Goal: Navigation & Orientation: Find specific page/section

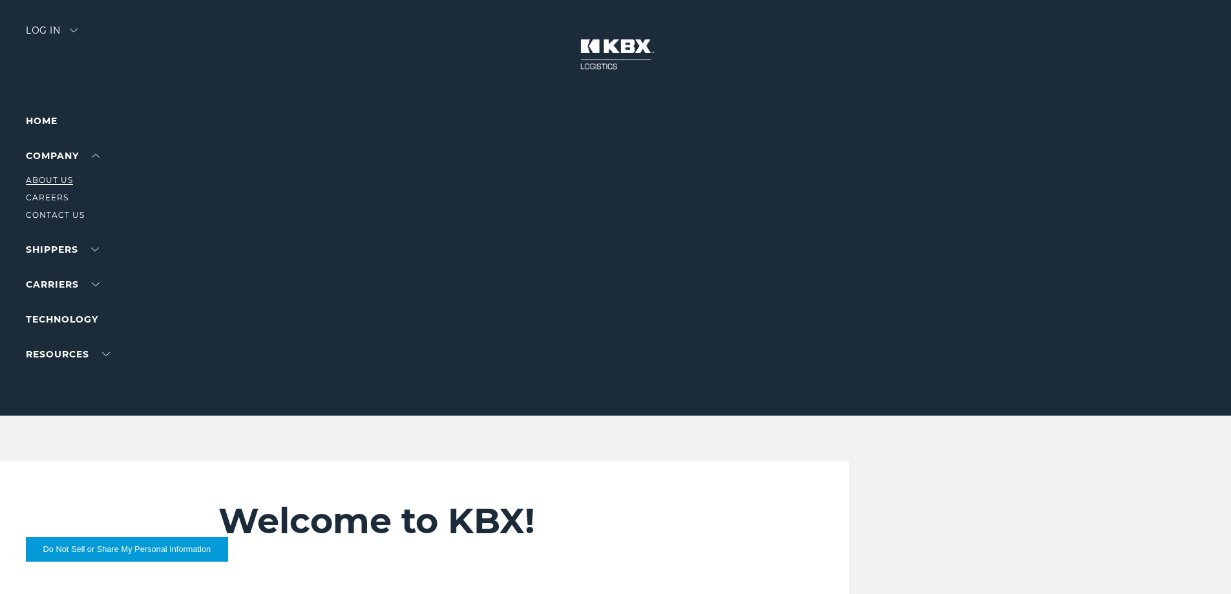
click at [62, 177] on link "About Us" at bounding box center [49, 180] width 47 height 10
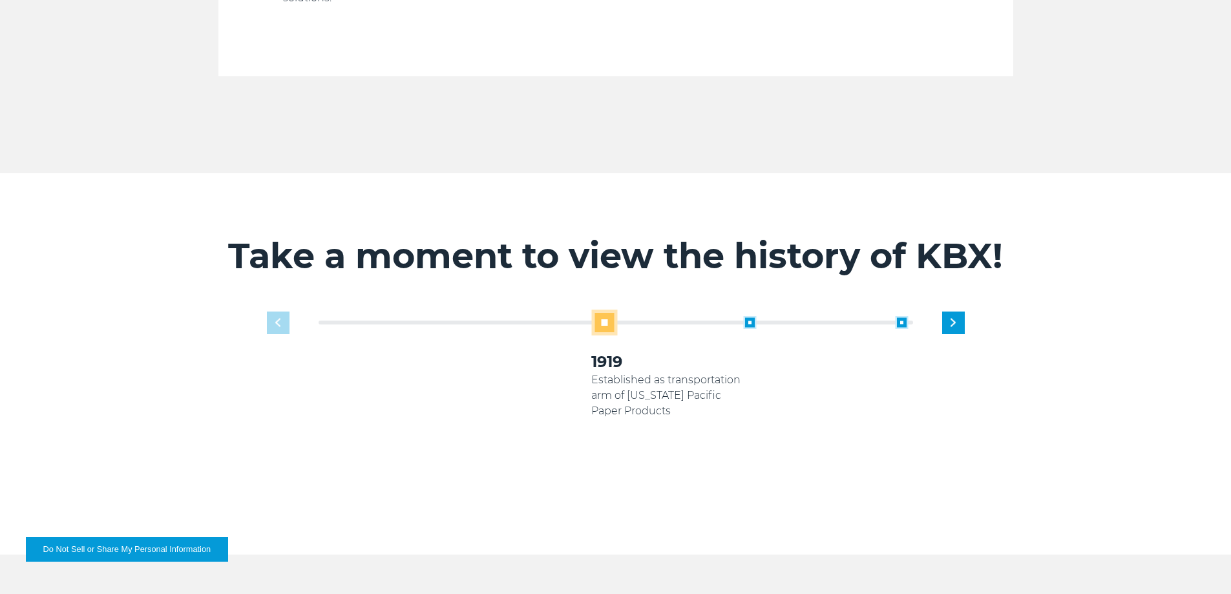
scroll to position [646, 0]
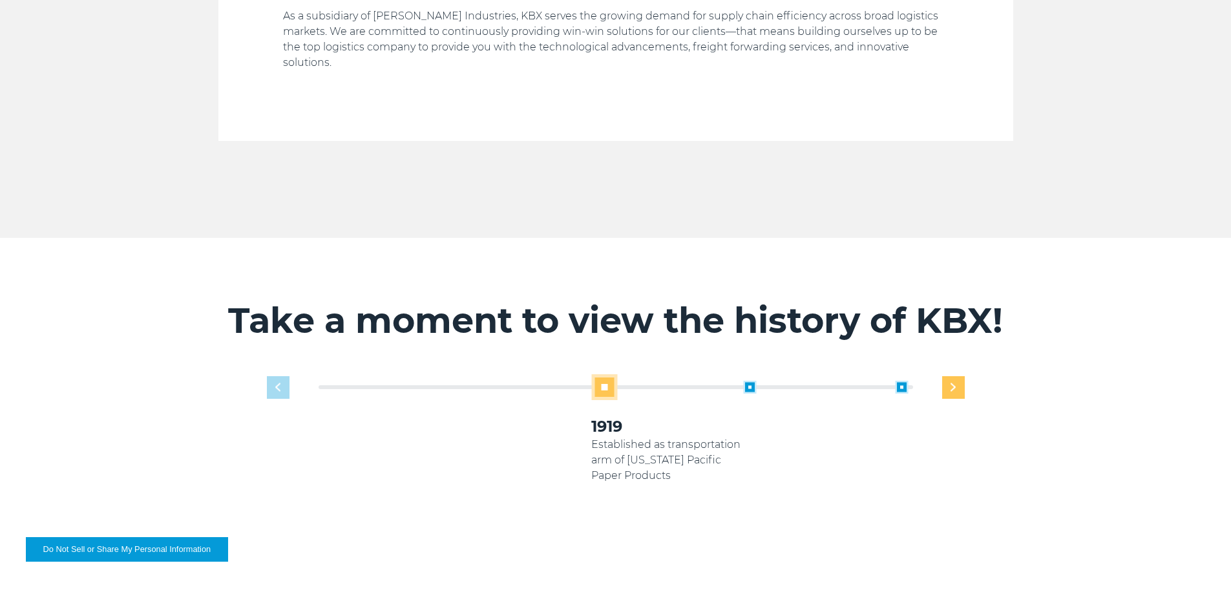
click at [950, 383] on img "Next slide" at bounding box center [952, 387] width 5 height 8
click at [951, 383] on img "Next slide" at bounding box center [952, 387] width 5 height 8
click at [442, 381] on span at bounding box center [445, 387] width 13 height 13
click at [283, 376] on div "Previous slide" at bounding box center [278, 387] width 23 height 23
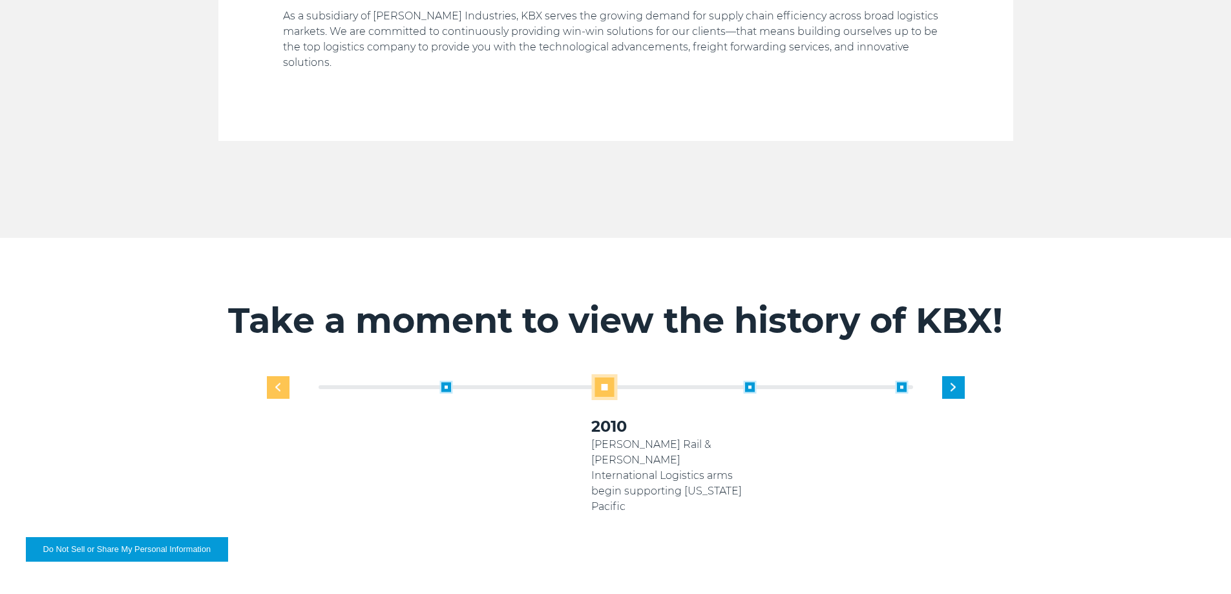
click at [283, 376] on div "Previous slide" at bounding box center [278, 387] width 23 height 23
click at [283, 376] on div "1919 Established as transportation arm of Georgia Pacific Paper Products 2005 2…" at bounding box center [615, 477] width 711 height 206
click at [955, 383] on img "Next slide" at bounding box center [952, 387] width 5 height 8
click at [954, 383] on img "Next slide" at bounding box center [952, 387] width 5 height 8
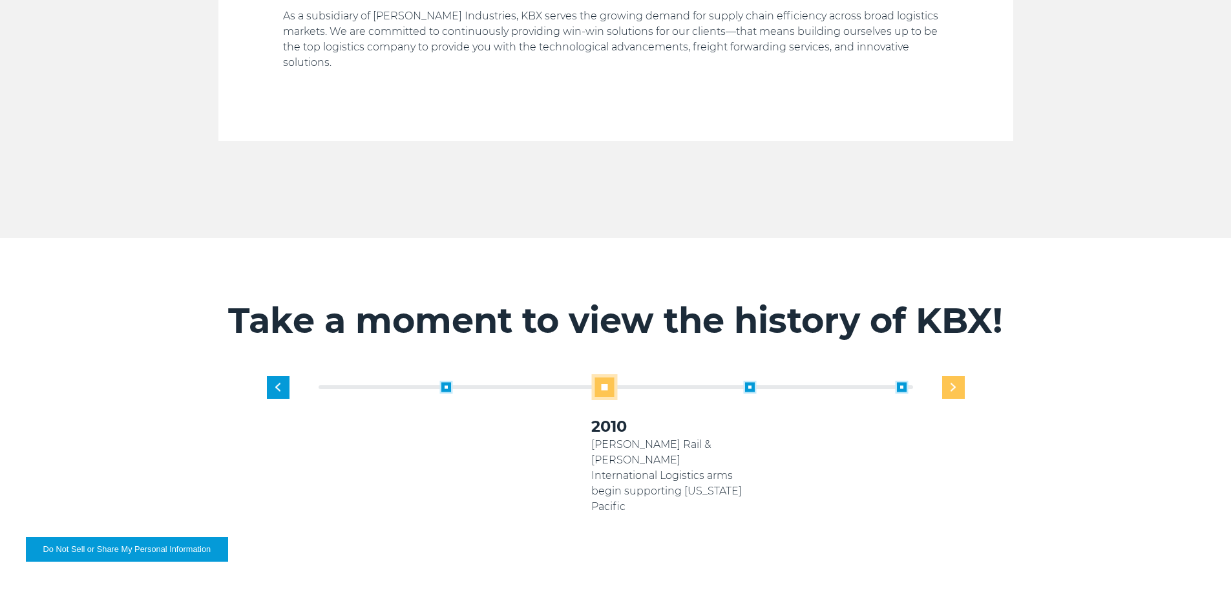
click at [954, 383] on img "Next slide" at bounding box center [952, 387] width 5 height 8
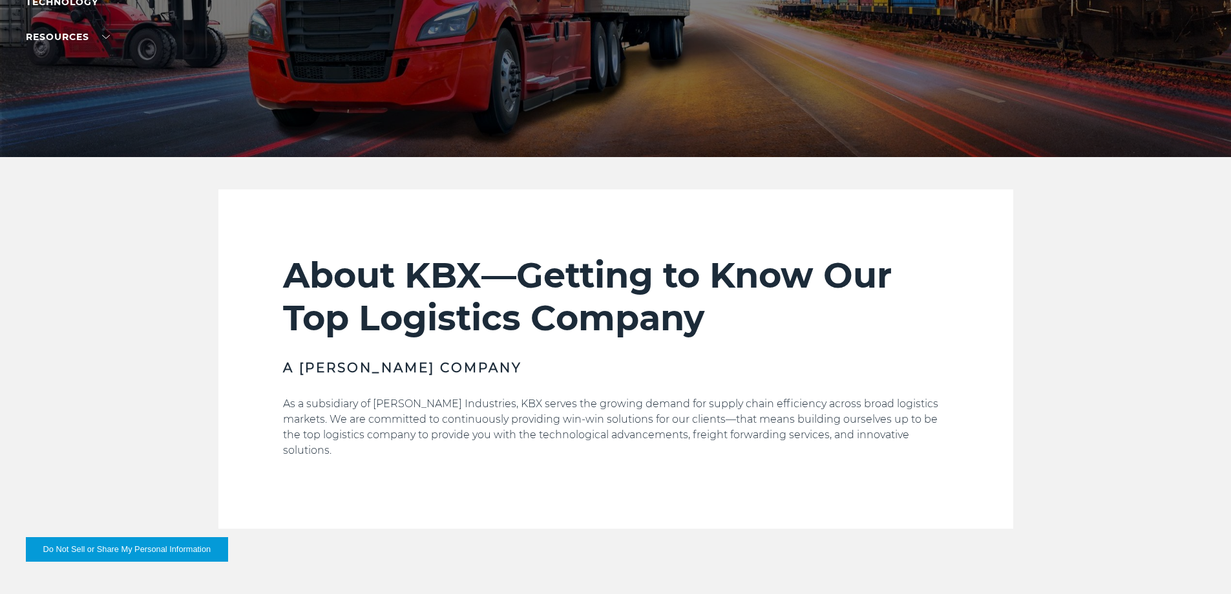
scroll to position [0, 0]
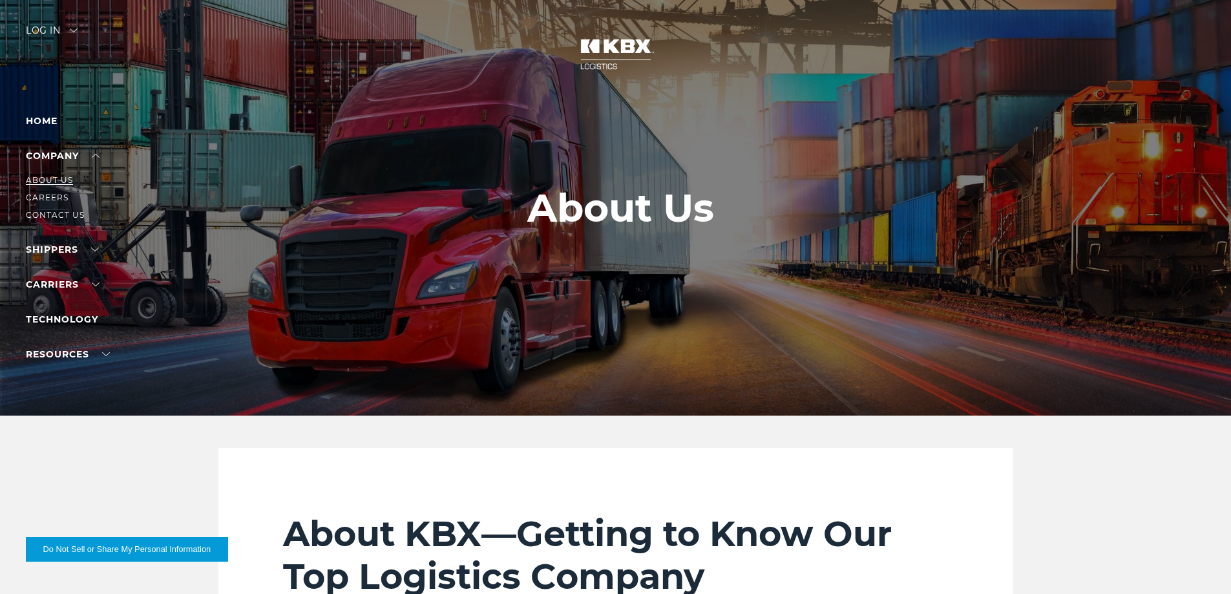
click at [59, 182] on link "About Us" at bounding box center [49, 180] width 47 height 10
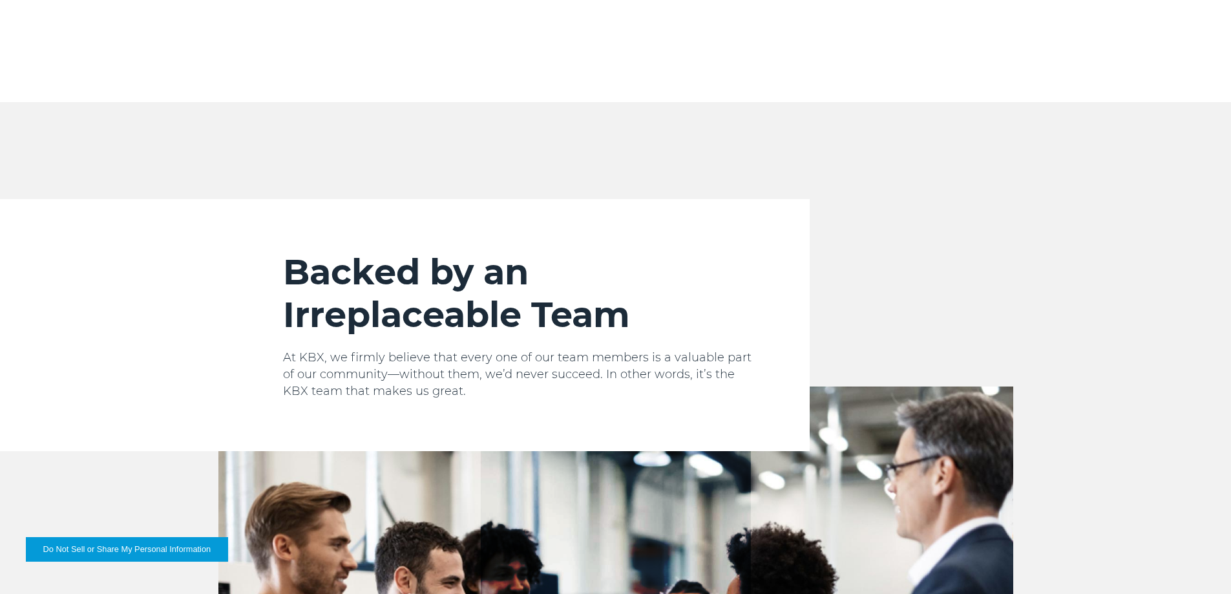
scroll to position [1292, 0]
